Goal: Task Accomplishment & Management: Use online tool/utility

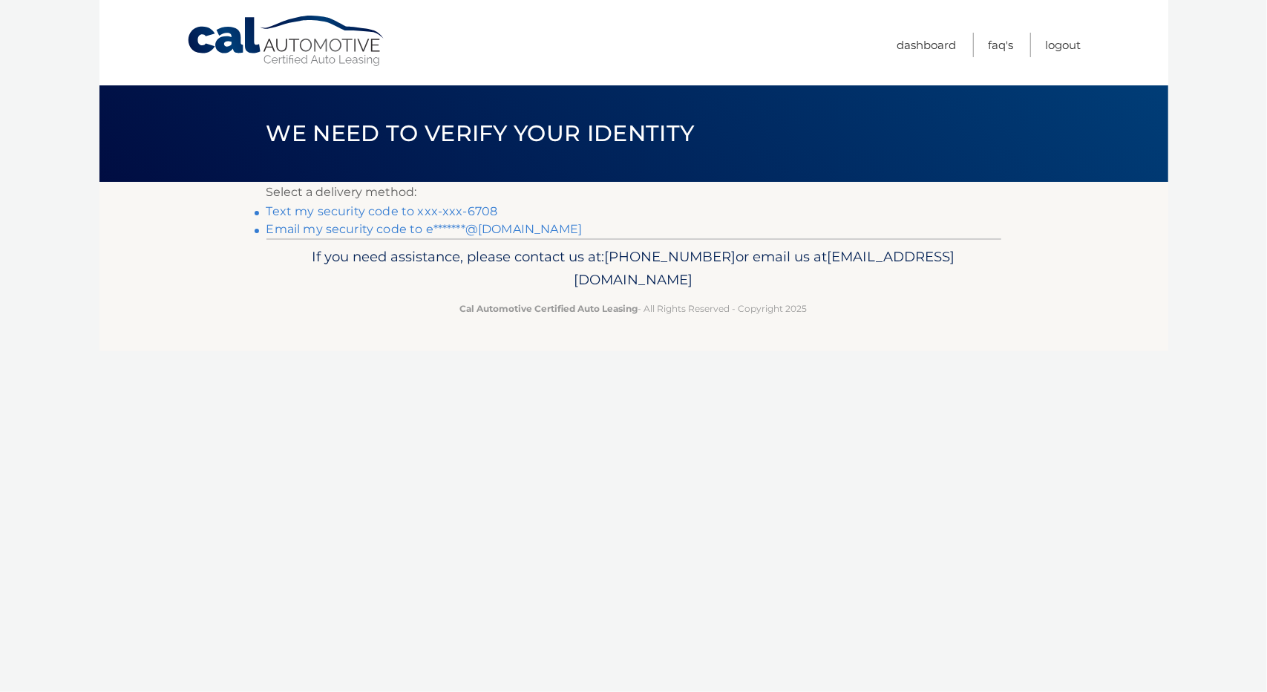
click at [362, 211] on link "Text my security code to xxx-xxx-6708" at bounding box center [382, 211] width 232 height 14
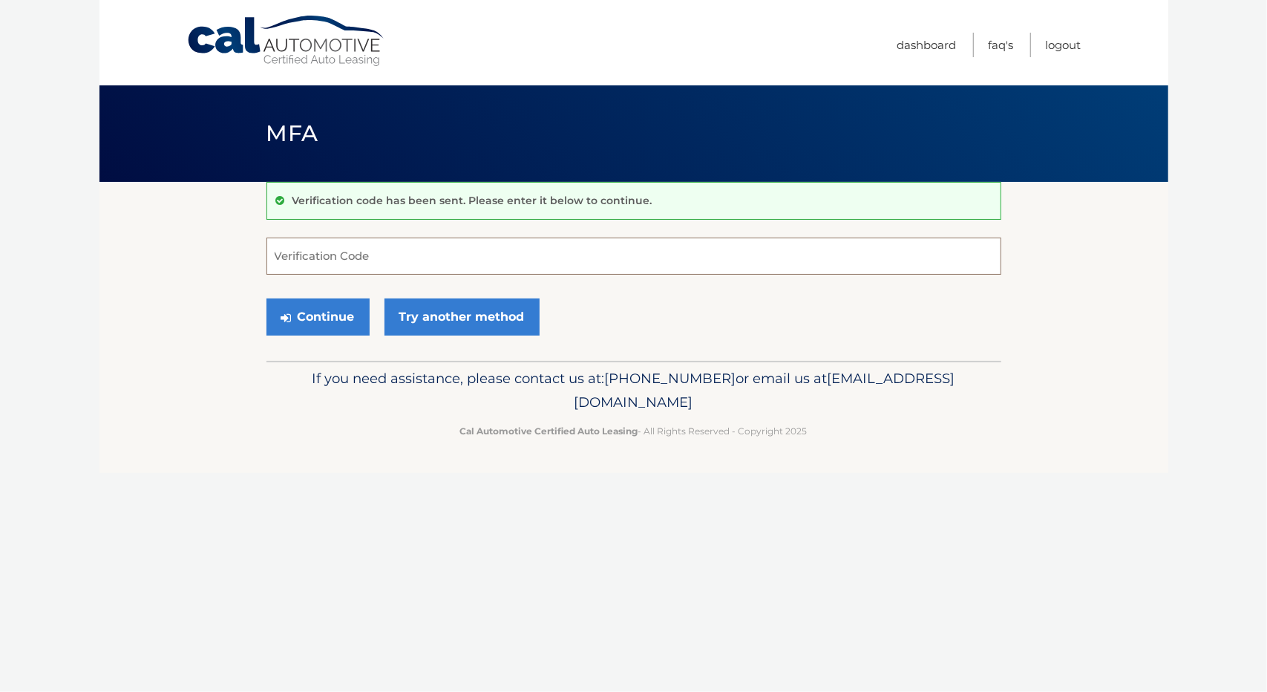
click at [352, 252] on input "Verification Code" at bounding box center [633, 256] width 735 height 37
type input "783887"
click at [325, 323] on button "Continue" at bounding box center [317, 316] width 103 height 37
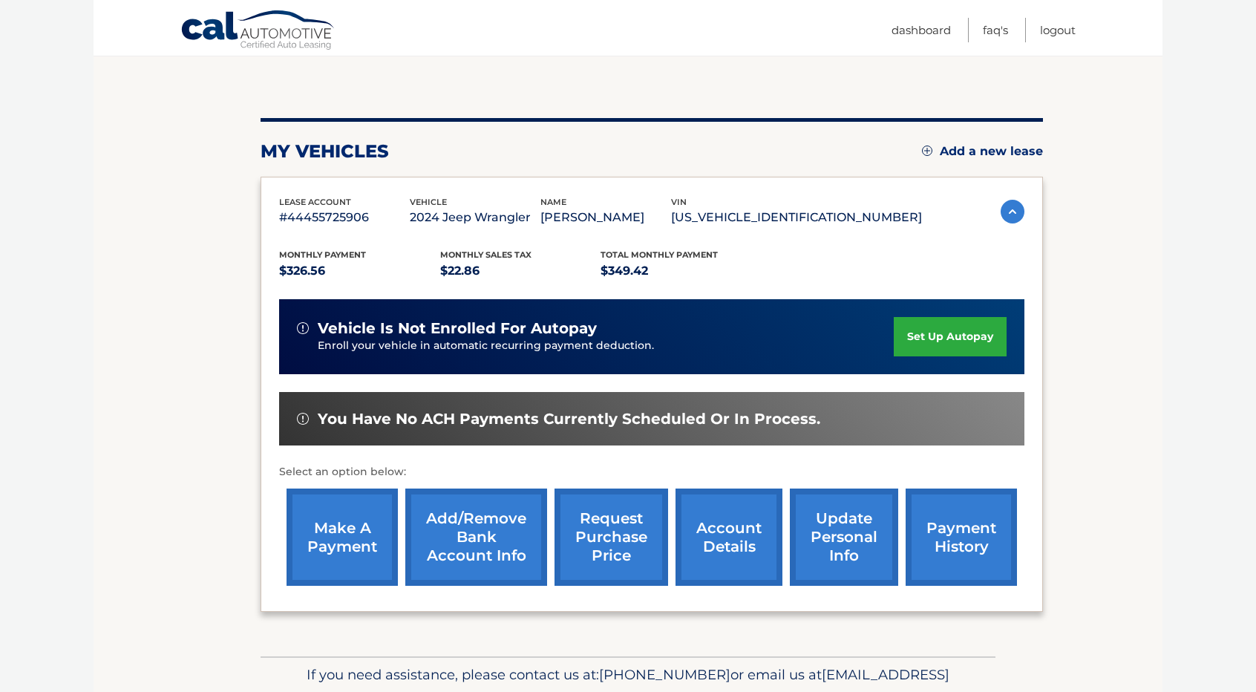
scroll to position [132, 0]
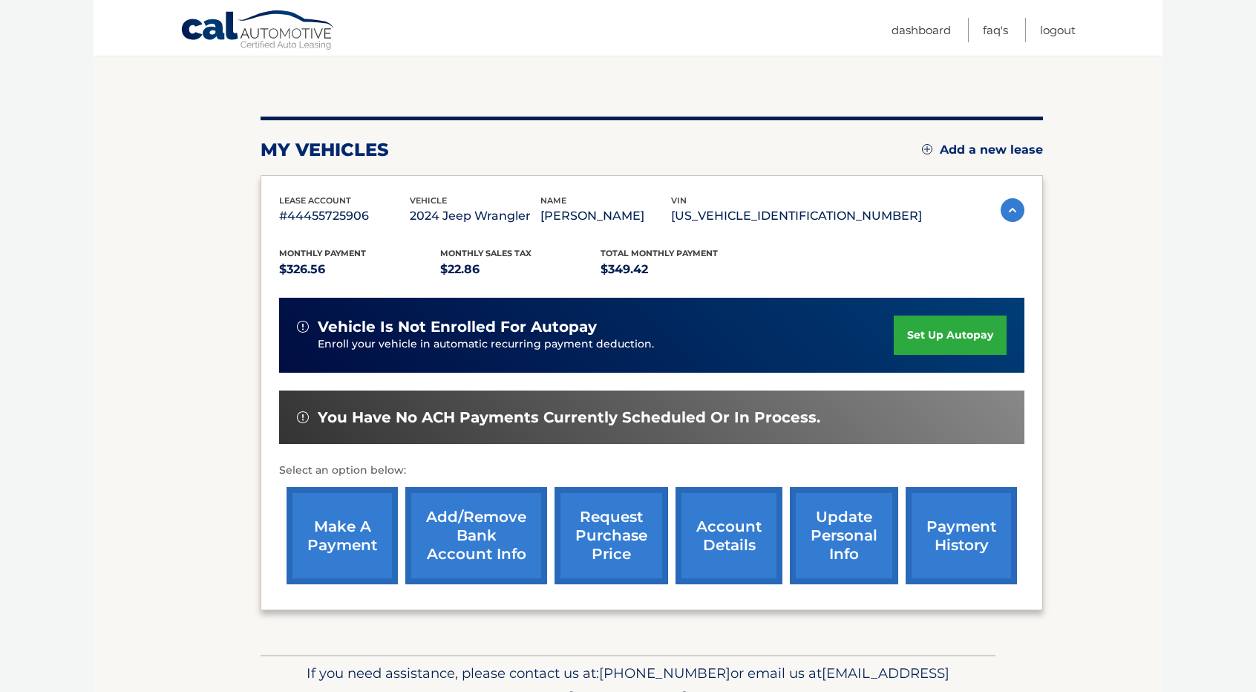
click at [312, 526] on link "make a payment" at bounding box center [341, 535] width 111 height 97
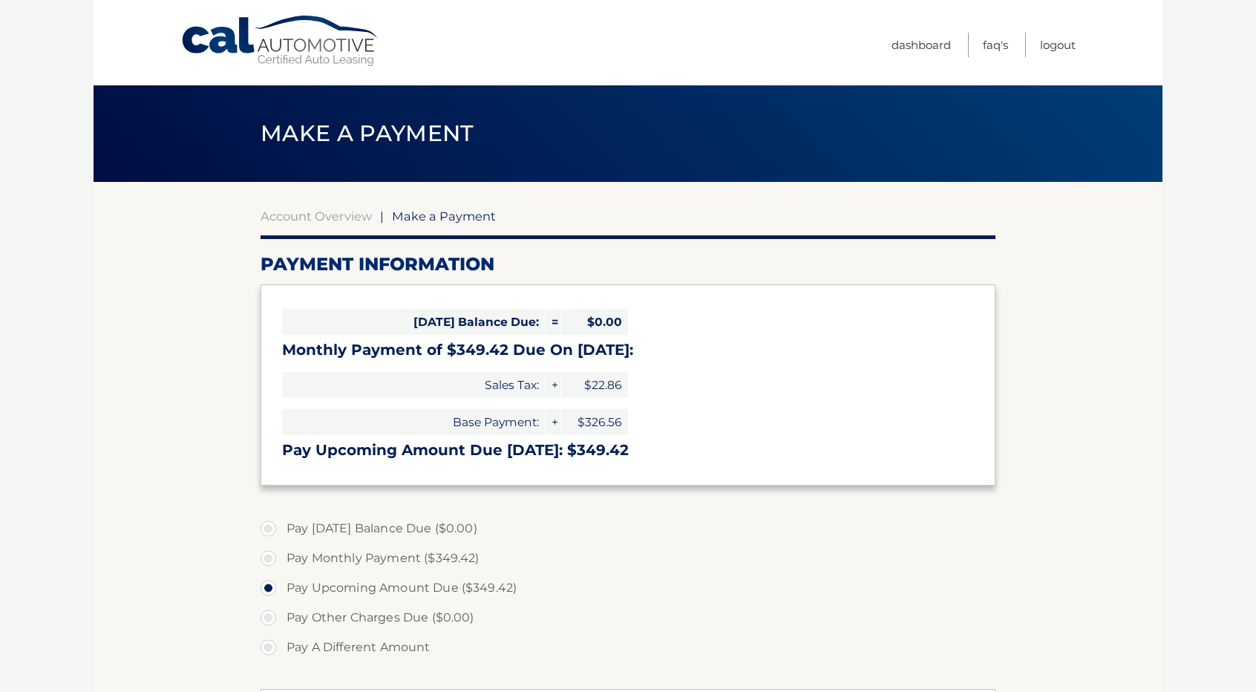
select select "Nzk5YTdlMDktMzcyMy00YzkyLTljZDYtOWEzMmZlOTM3NDUz"
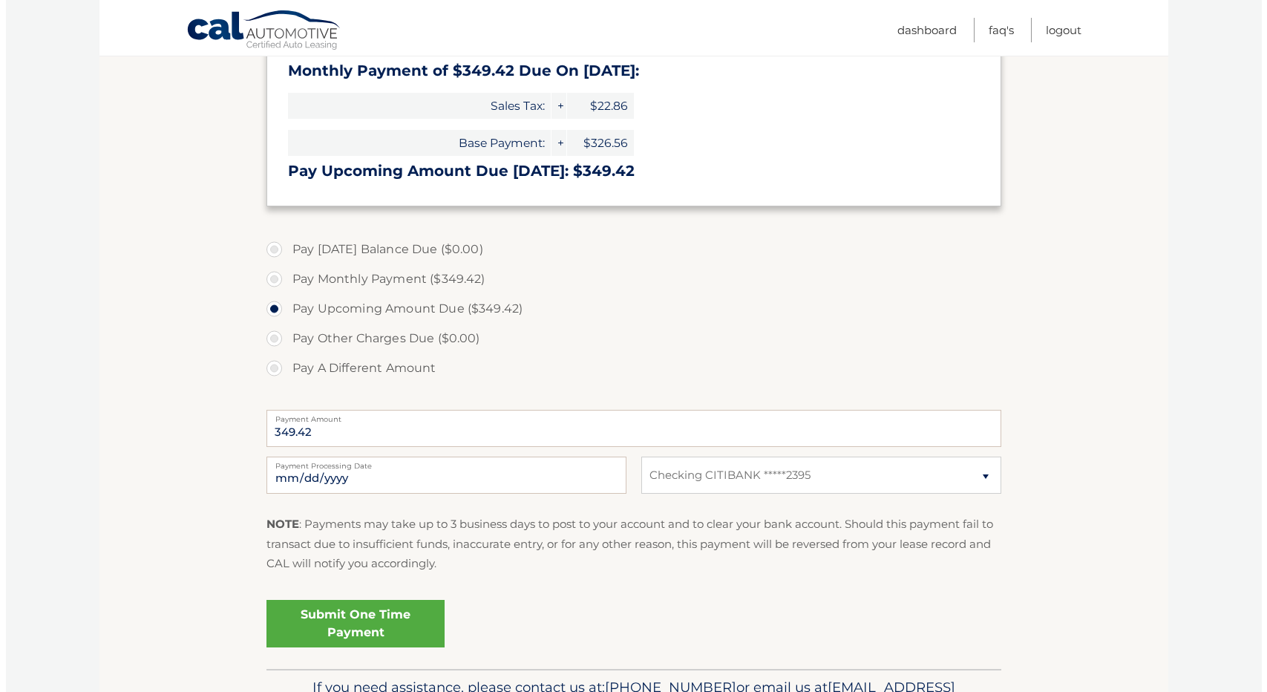
scroll to position [294, 0]
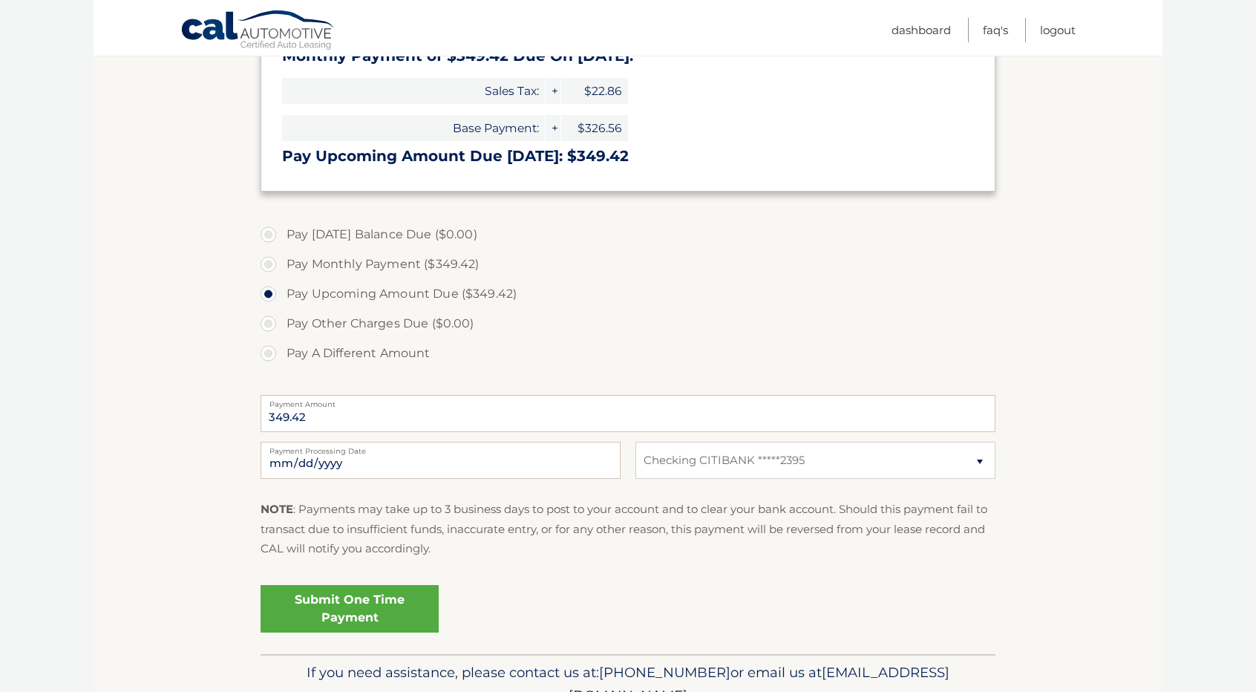
click at [319, 613] on link "Submit One Time Payment" at bounding box center [350, 609] width 178 height 48
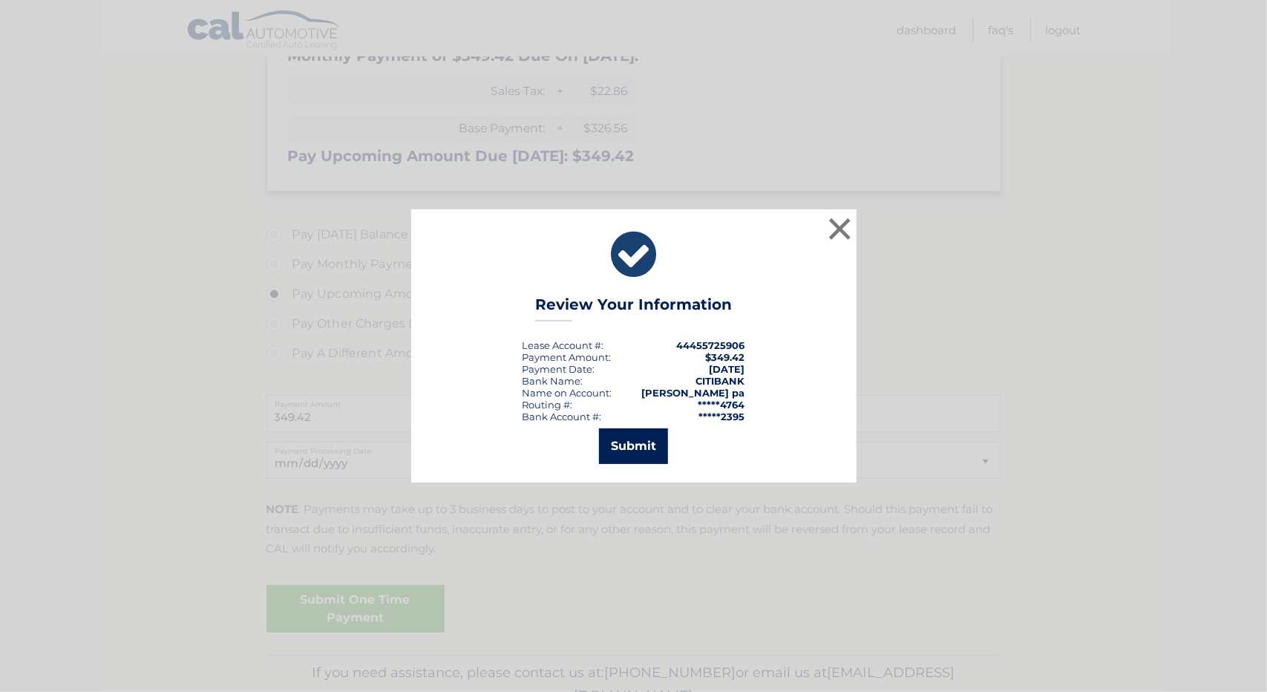
click at [630, 439] on button "Submit" at bounding box center [633, 446] width 69 height 36
